Goal: Communication & Community: Answer question/provide support

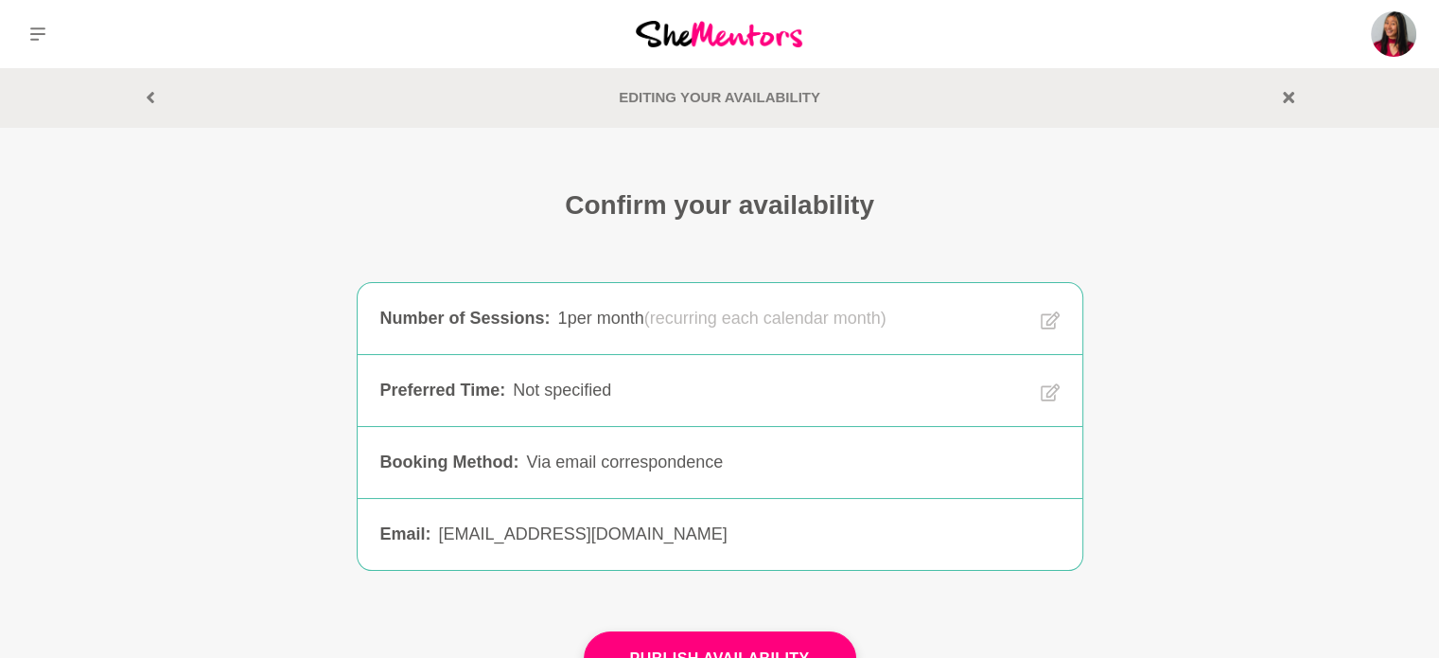
click at [696, 26] on img at bounding box center [719, 34] width 167 height 26
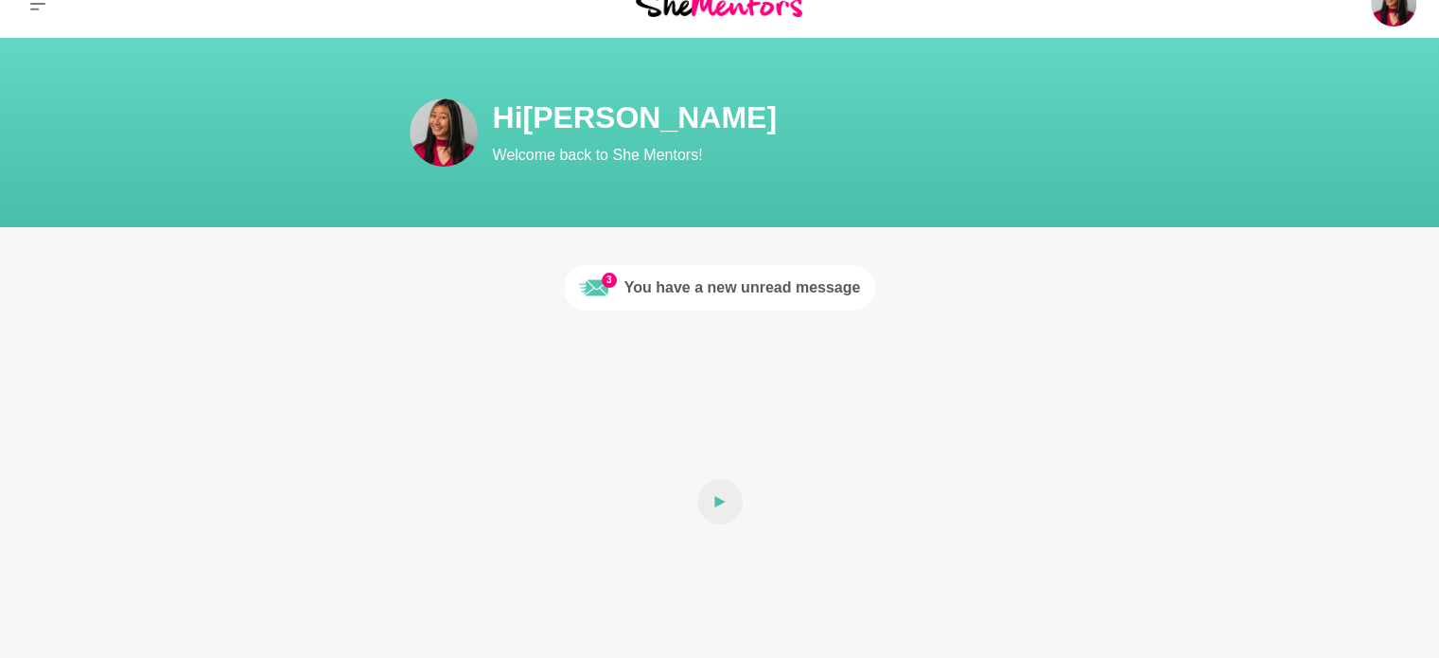
scroll to position [32, 0]
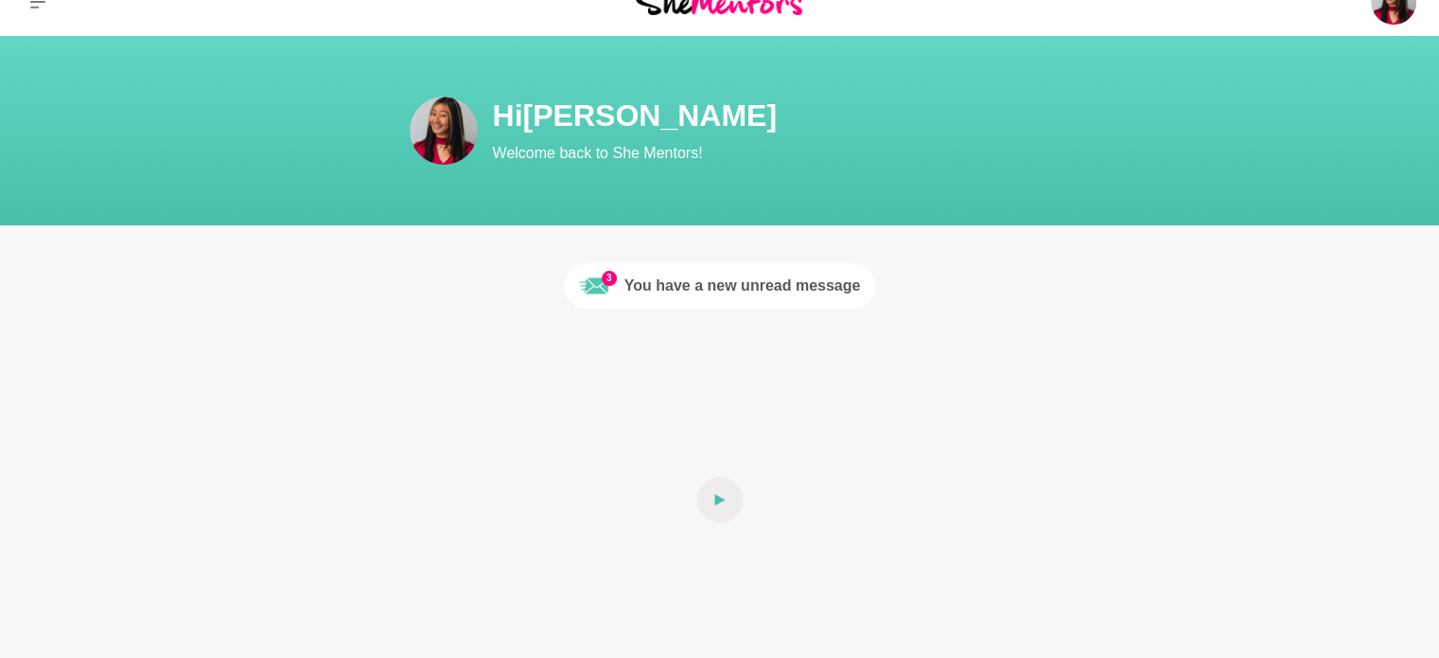
click at [642, 278] on div "You have a new unread message" at bounding box center [743, 285] width 237 height 23
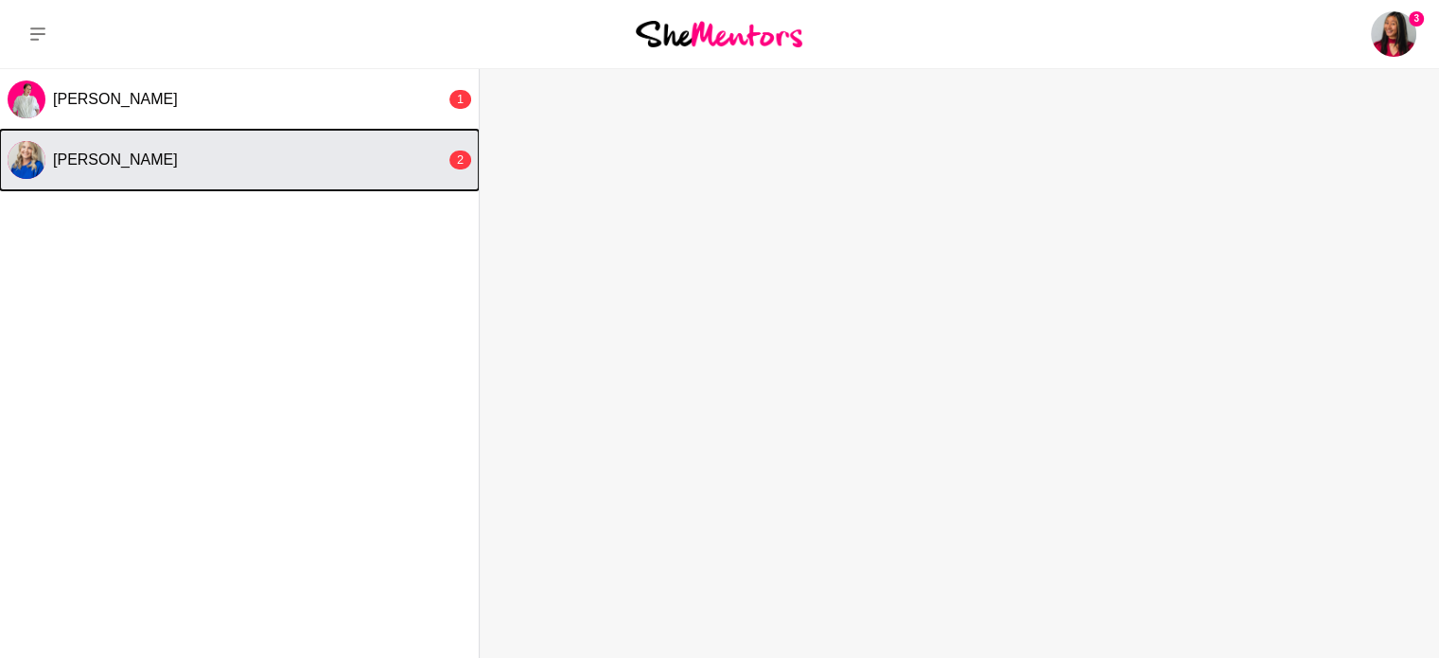
click at [350, 164] on div "[PERSON_NAME]" at bounding box center [249, 159] width 393 height 19
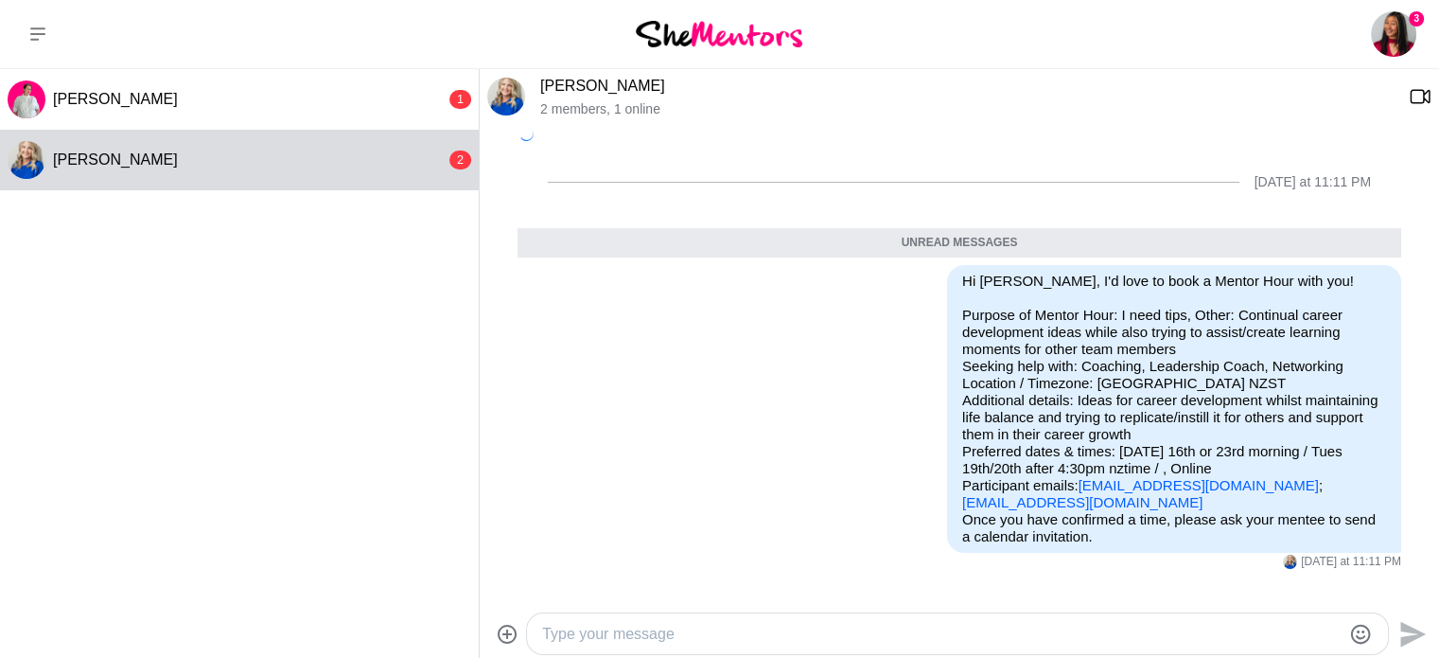
scroll to position [225, 0]
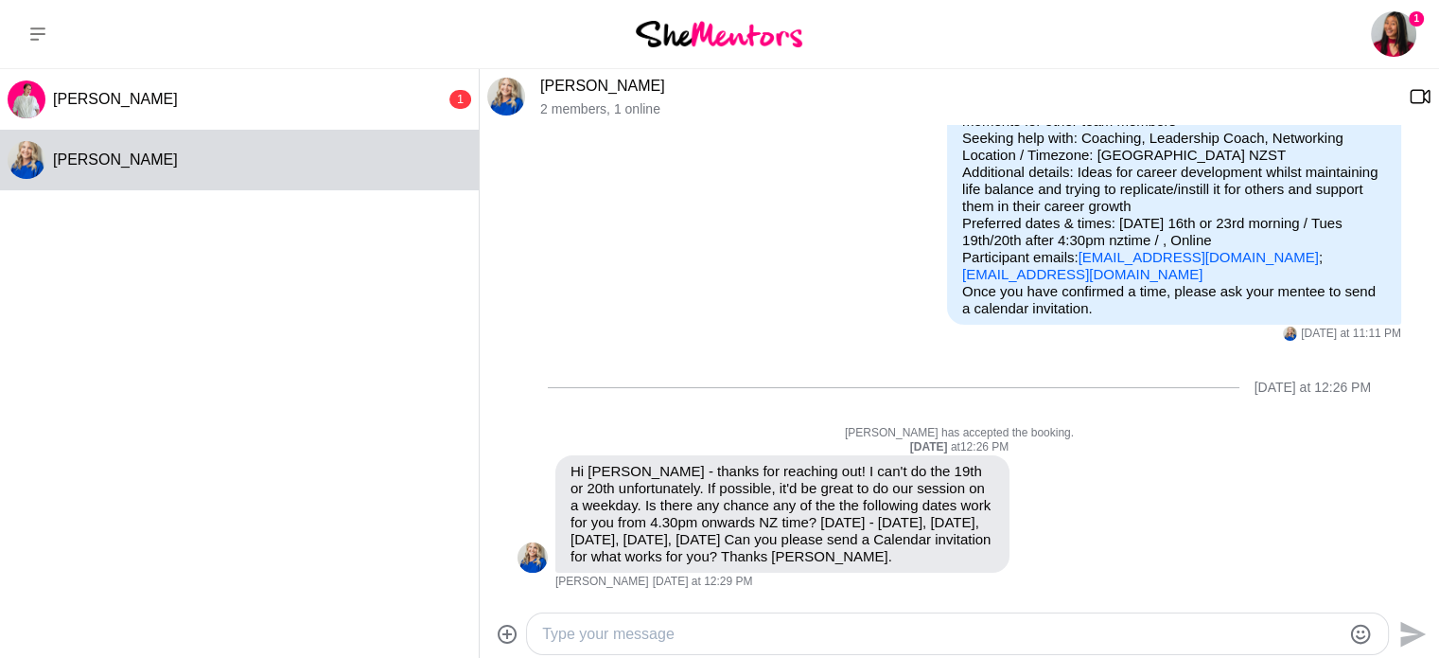
click at [868, 635] on textarea "Type your message" at bounding box center [941, 634] width 799 height 23
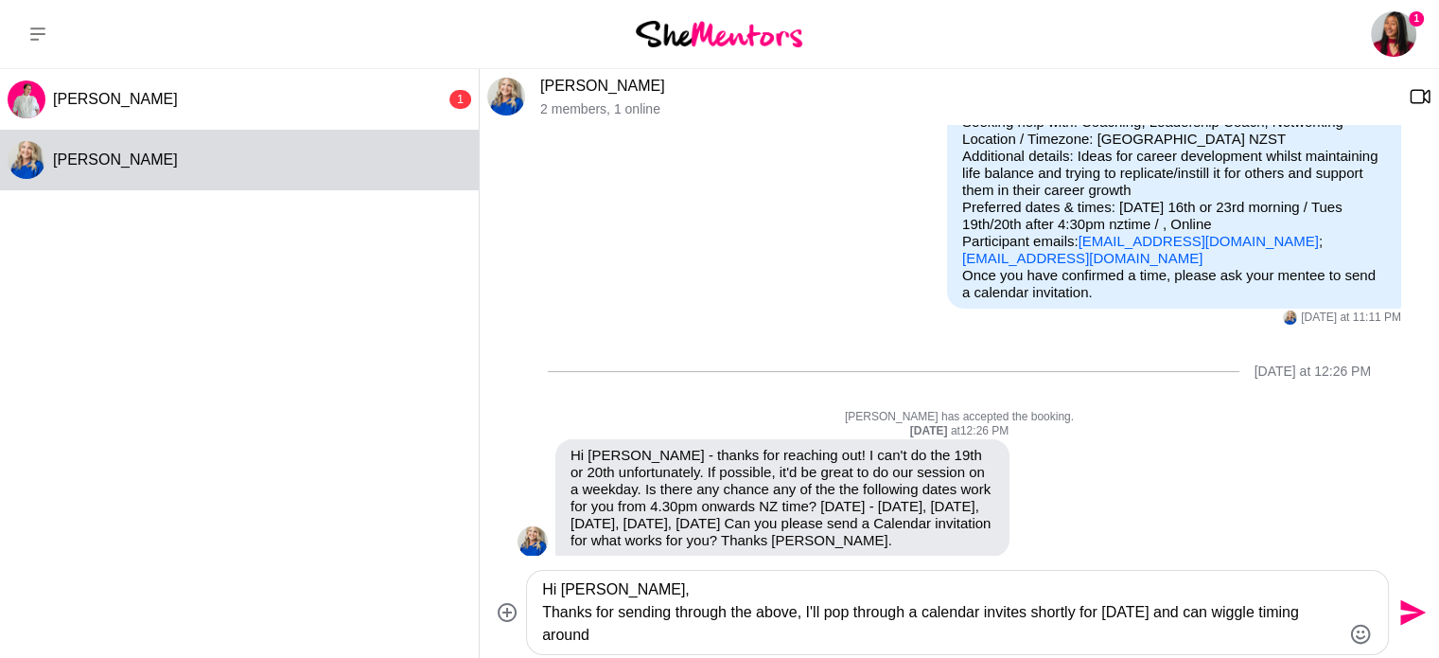
click at [1023, 617] on textarea "Hi [PERSON_NAME], Thanks for sending through the above, I'll pop through a cale…" at bounding box center [941, 612] width 799 height 68
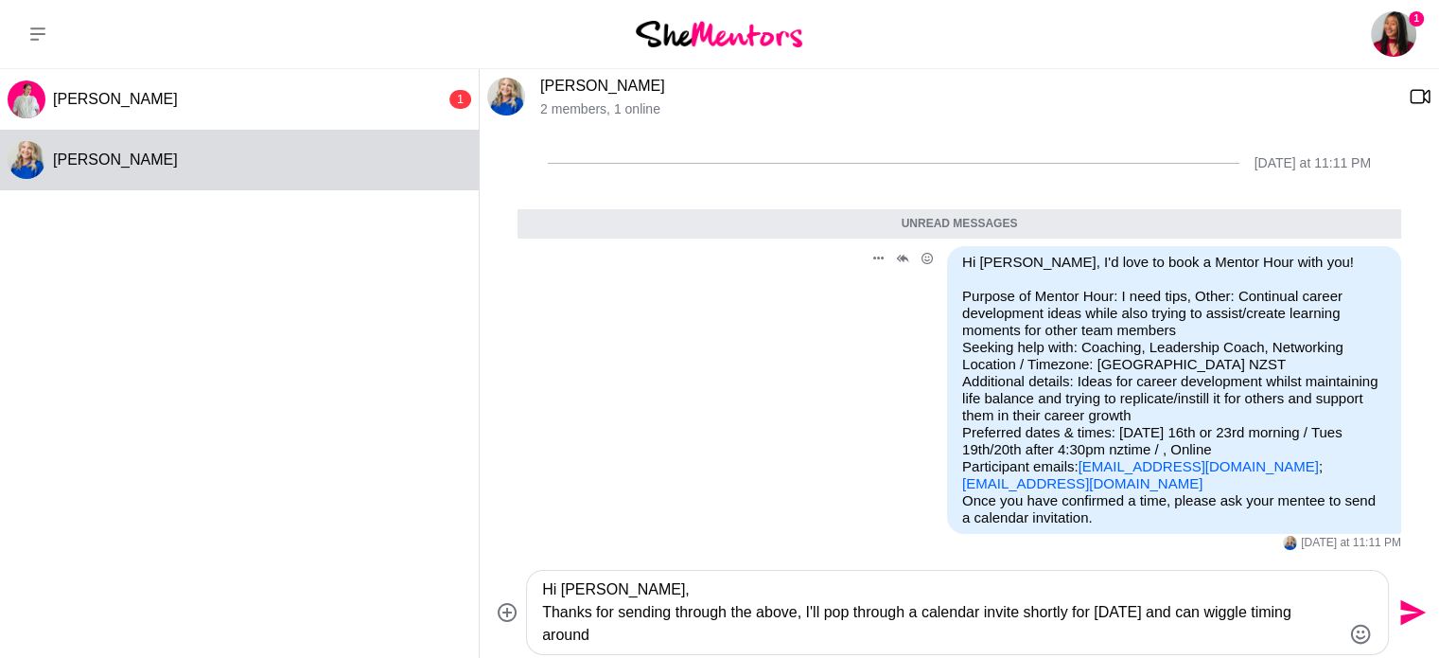
scroll to position [267, 0]
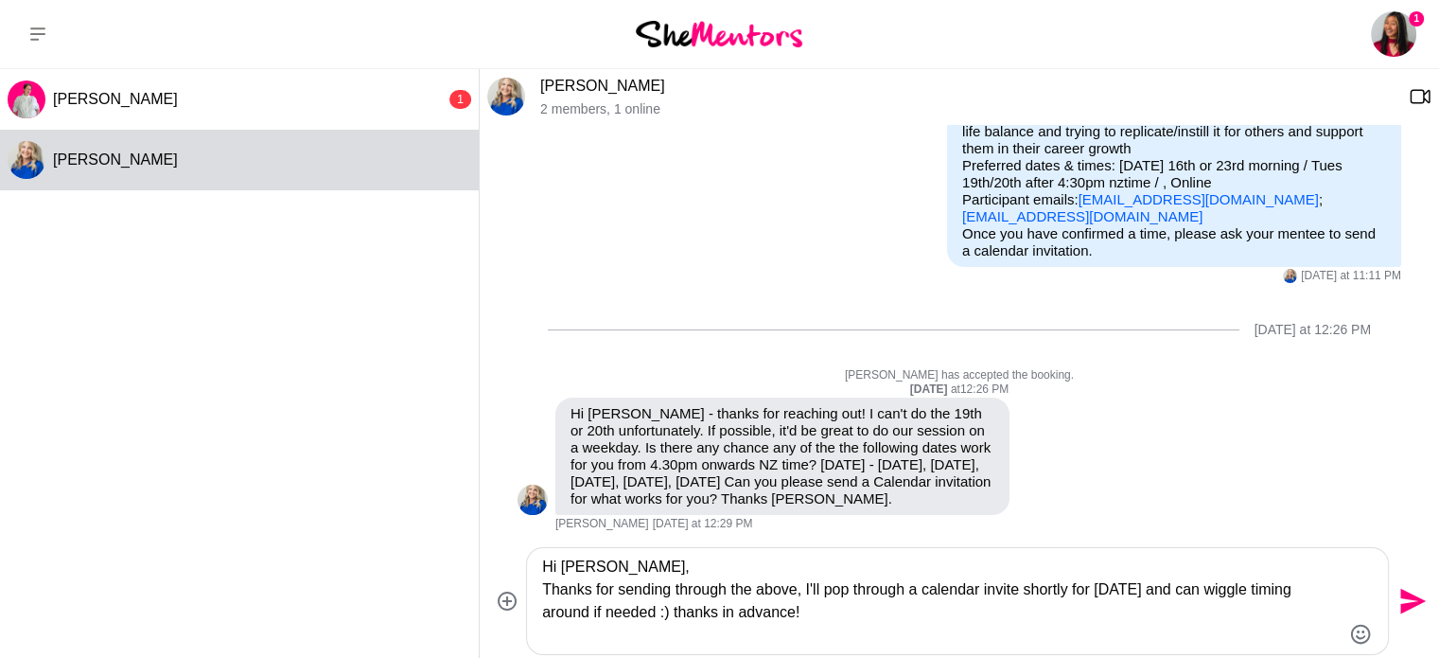
type textarea "Hi [PERSON_NAME], Thanks for sending through the above, I'll pop through a cale…"
click at [1412, 596] on icon "Send" at bounding box center [1413, 602] width 26 height 26
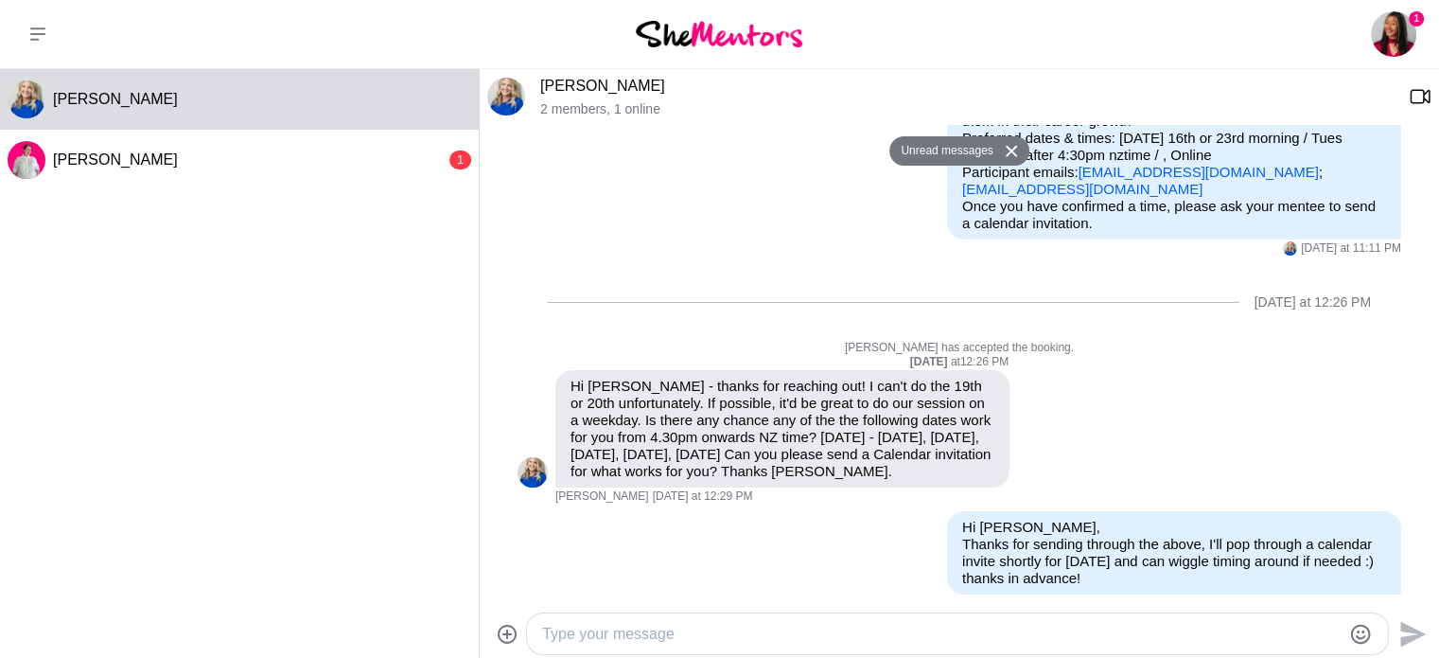
scroll to position [293, 0]
drag, startPoint x: 1260, startPoint y: 172, endPoint x: 1064, endPoint y: 178, distance: 196.9
click at [1064, 178] on p "Purpose of Mentor Hour: I need tips, Other: Continual career development ideas …" at bounding box center [1174, 96] width 424 height 204
copy link "[EMAIL_ADDRESS][DOMAIN_NAME]"
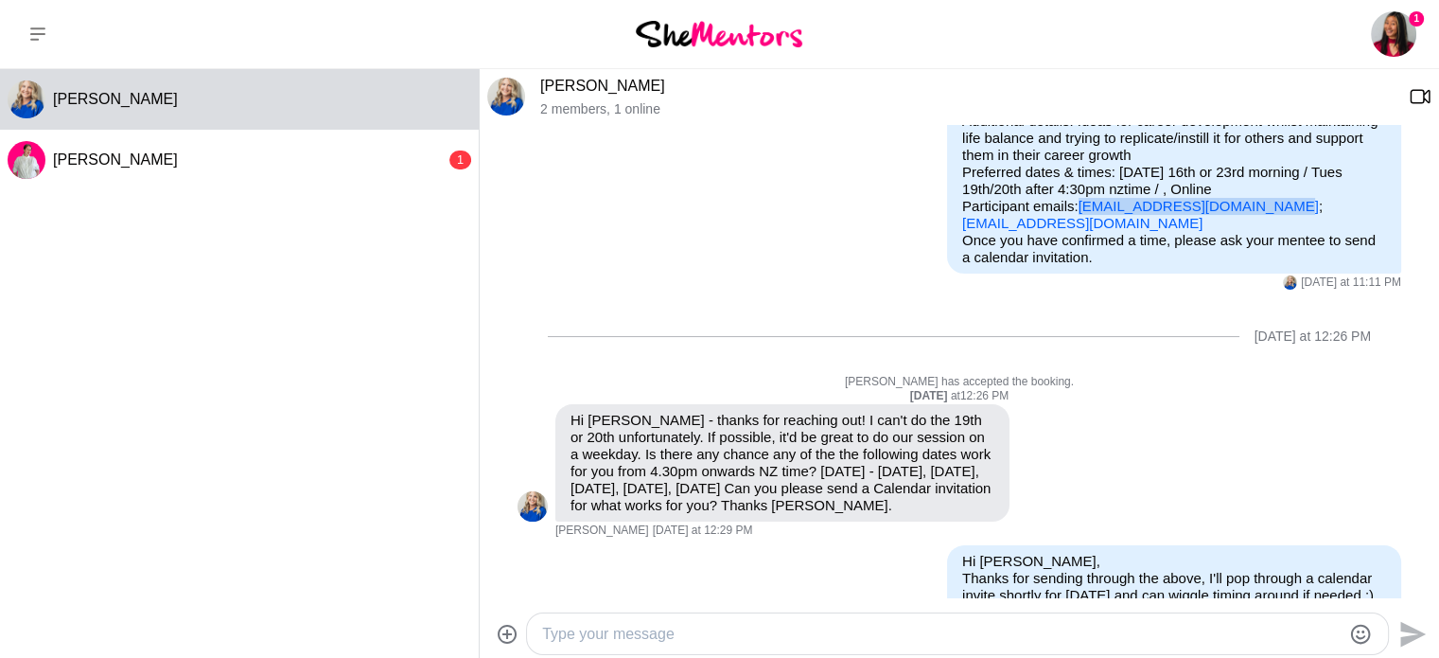
scroll to position [333, 0]
